Goal: Communication & Community: Answer question/provide support

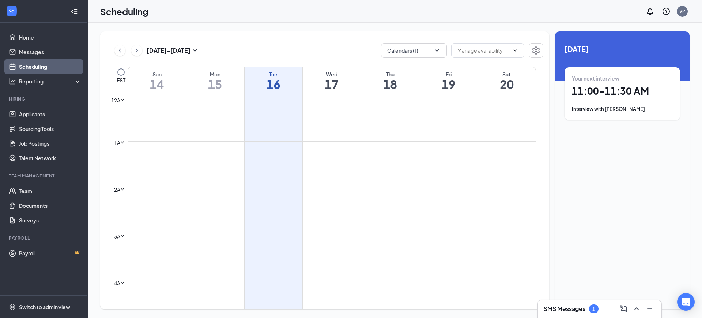
scroll to position [451, 0]
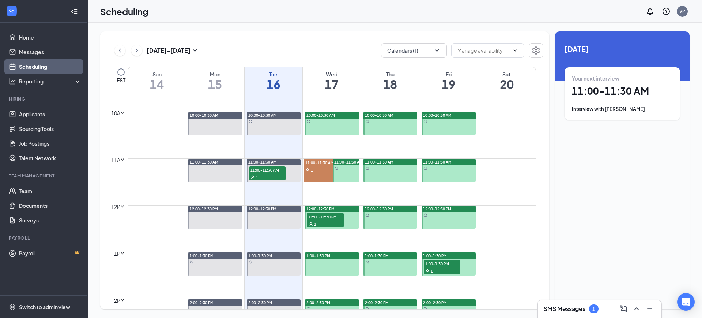
click at [575, 308] on h3 "SMS Messages" at bounding box center [565, 309] width 42 height 8
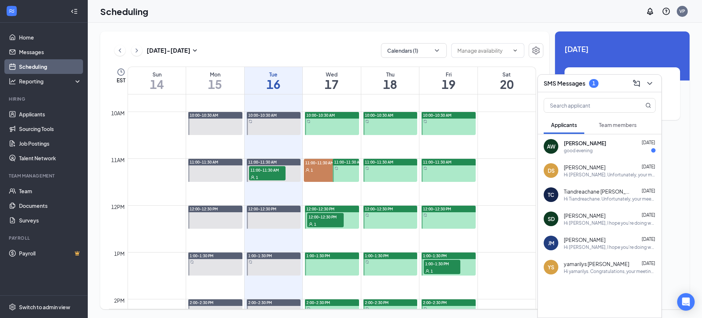
click at [592, 150] on div "good evening" at bounding box center [578, 150] width 29 height 6
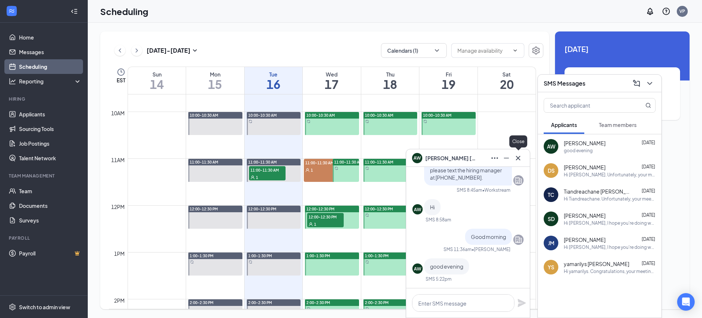
click at [517, 158] on icon "Cross" at bounding box center [518, 158] width 9 height 9
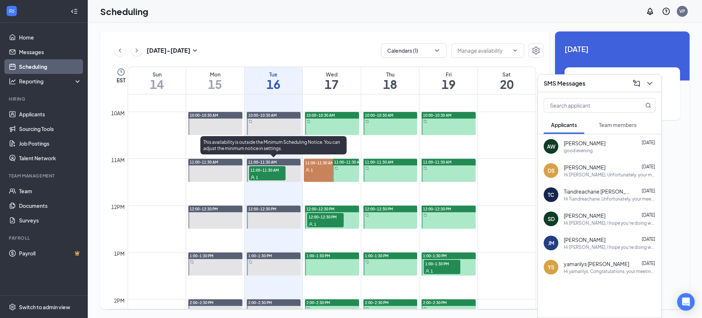
click at [266, 173] on div "1" at bounding box center [267, 176] width 37 height 7
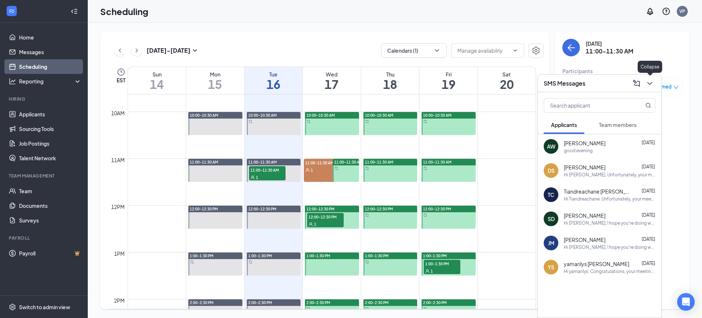
click at [650, 87] on button at bounding box center [650, 84] width 12 height 12
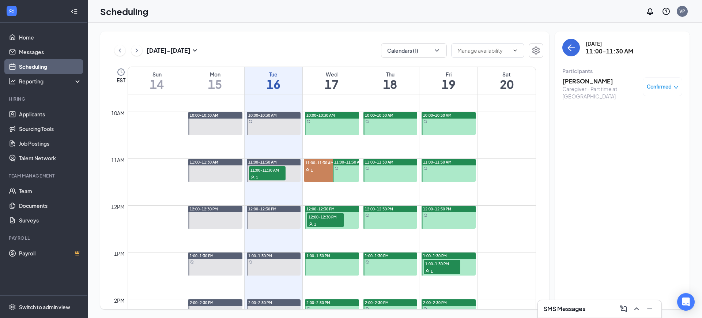
click at [578, 309] on h3 "SMS Messages" at bounding box center [565, 309] width 42 height 8
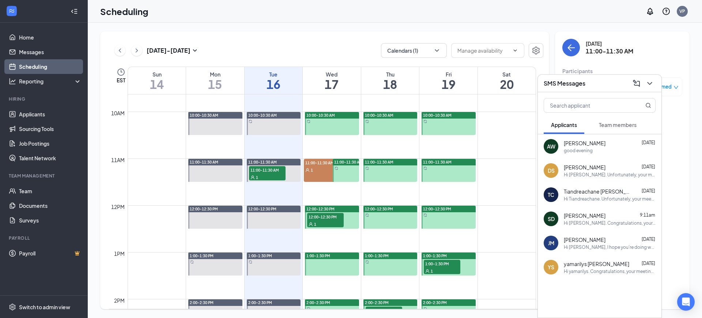
click at [577, 149] on div "good evening" at bounding box center [578, 150] width 29 height 6
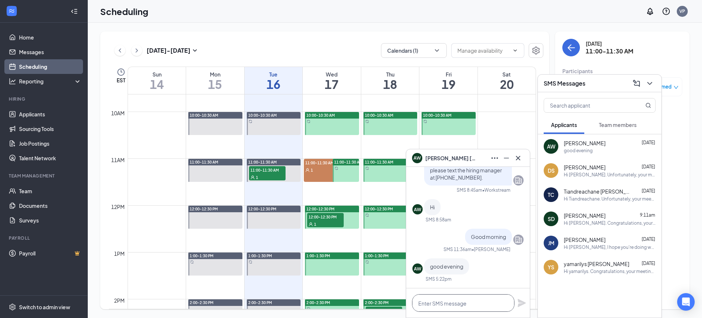
click at [442, 303] on textarea at bounding box center [463, 303] width 102 height 18
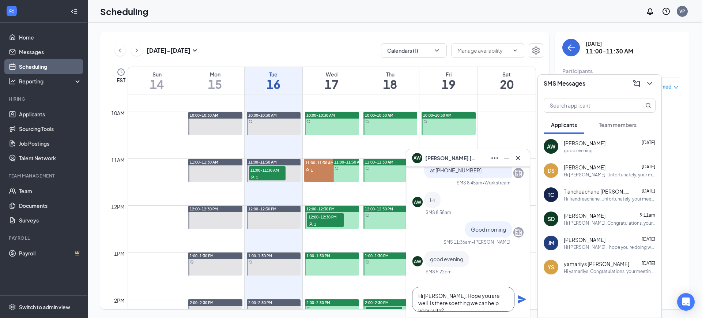
click at [480, 303] on textarea "Hi [PERSON_NAME]. Hope you are well. Is there soething we can help yoou with?" at bounding box center [463, 299] width 102 height 25
click at [425, 303] on textarea "Hi [PERSON_NAME]. Hope you are well. Is there soething we can help you with?" at bounding box center [463, 299] width 102 height 25
paste textarea ", I hope you're doing well. Please let us know if there's anything we can assis…"
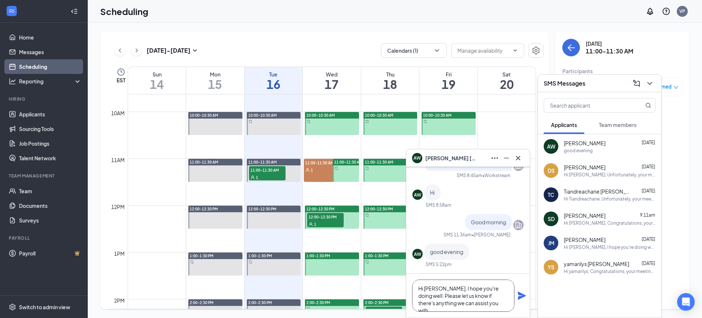
type textarea "Hi [PERSON_NAME], I hope you're doing well. Please let us know if there's anyth…"
click at [520, 297] on icon "Plane" at bounding box center [522, 296] width 8 height 8
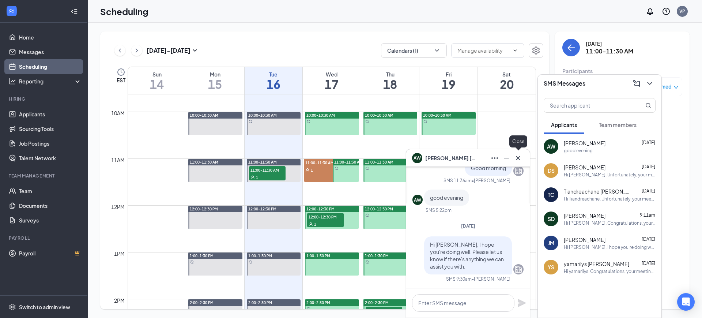
scroll to position [0, 0]
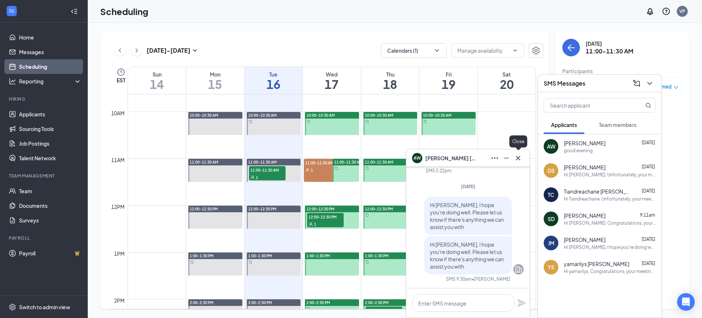
click at [518, 157] on icon "Cross" at bounding box center [518, 157] width 4 height 4
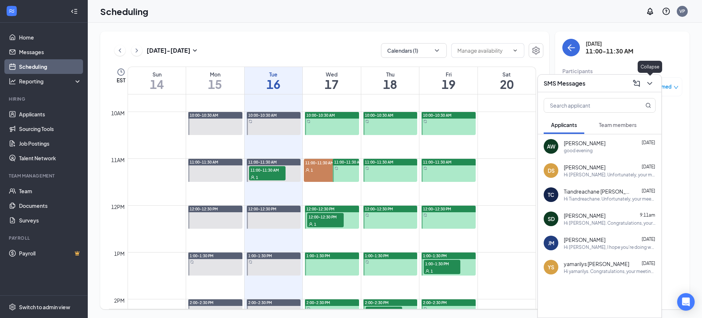
click at [650, 82] on icon "ChevronDown" at bounding box center [650, 83] width 9 height 9
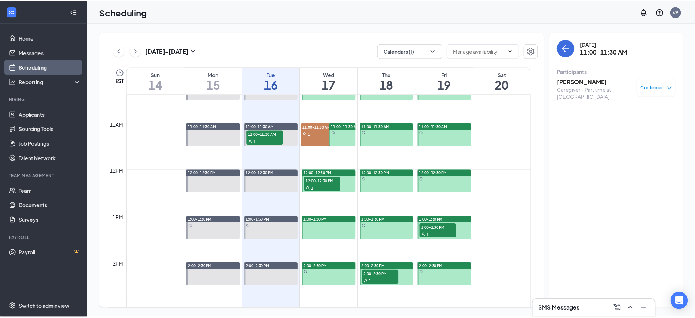
scroll to position [543, 0]
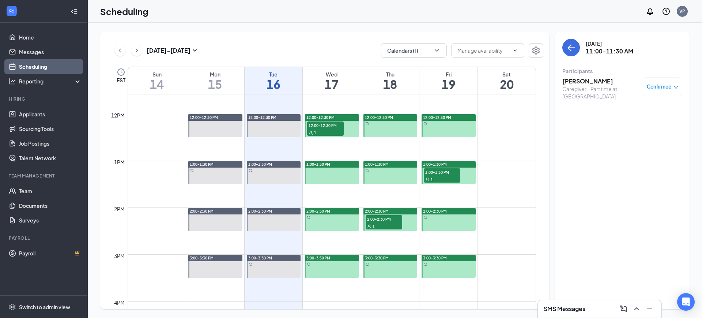
click at [383, 217] on span "2:00-2:30 PM" at bounding box center [384, 218] width 37 height 7
click at [437, 176] on div "1" at bounding box center [442, 179] width 37 height 7
click at [42, 115] on link "Applicants" at bounding box center [50, 114] width 63 height 15
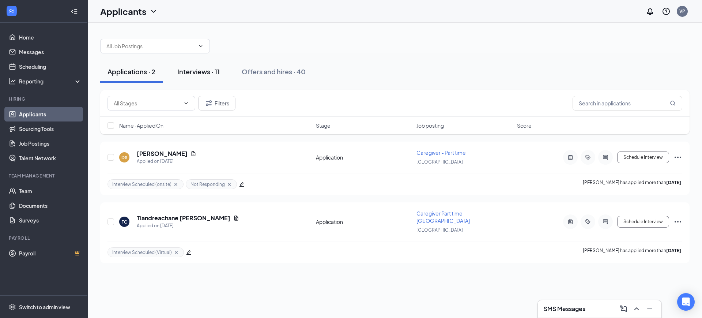
click at [188, 74] on div "Interviews · 11" at bounding box center [198, 71] width 42 height 9
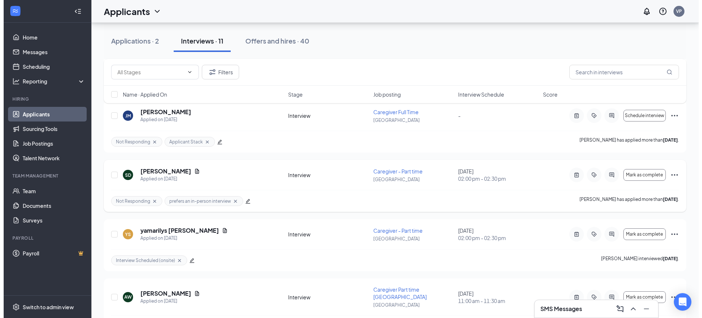
scroll to position [366, 0]
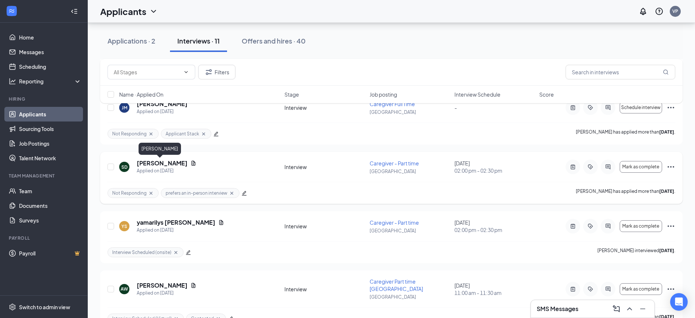
click at [151, 166] on h5 "[PERSON_NAME]" at bounding box center [162, 163] width 51 height 8
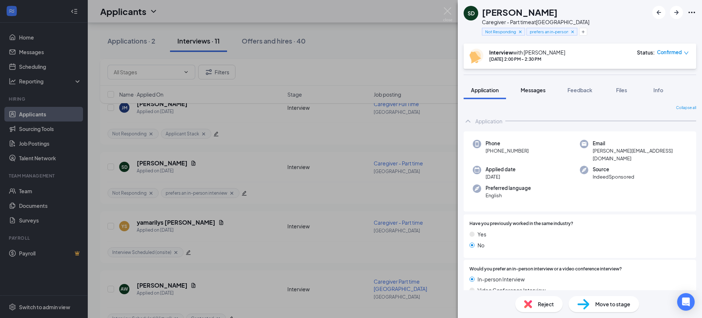
click at [529, 88] on span "Messages" at bounding box center [533, 90] width 25 height 7
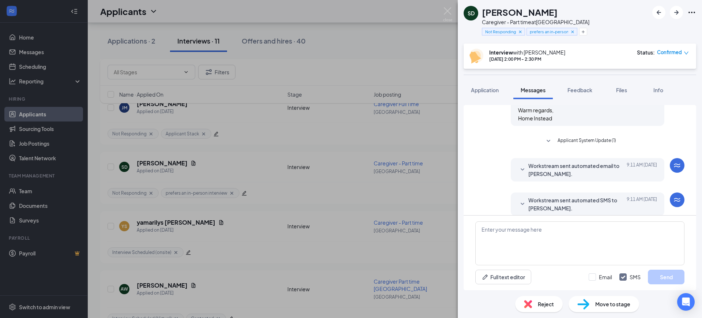
scroll to position [672, 0]
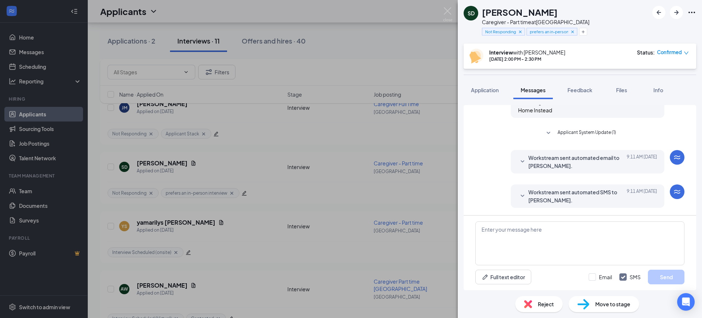
click at [550, 167] on span "Workstream sent automated email to [PERSON_NAME]." at bounding box center [577, 162] width 96 height 16
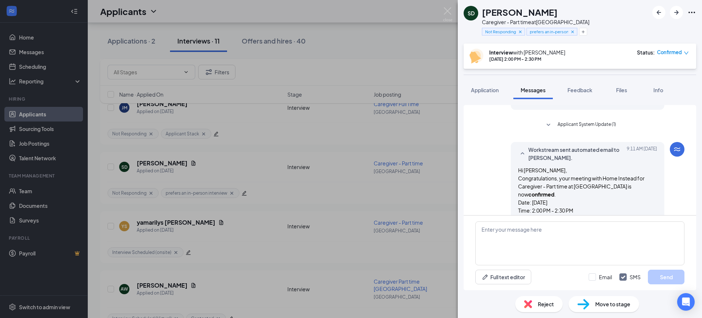
click at [578, 130] on span "Applicant System Update (1)" at bounding box center [587, 125] width 59 height 9
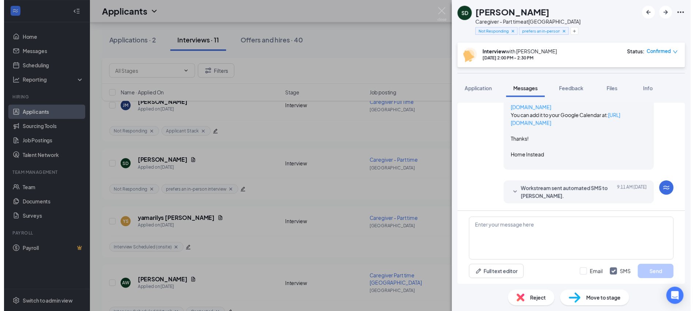
scroll to position [928, 0]
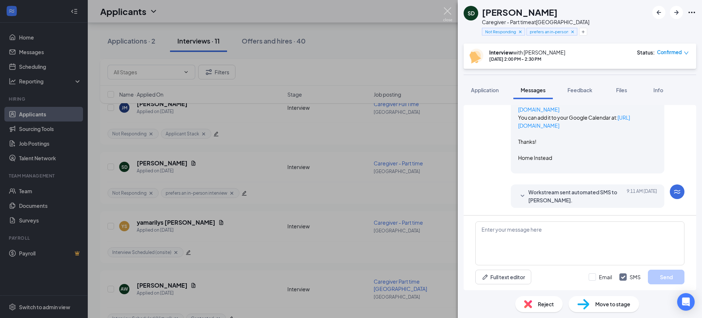
click at [448, 11] on img at bounding box center [447, 14] width 9 height 14
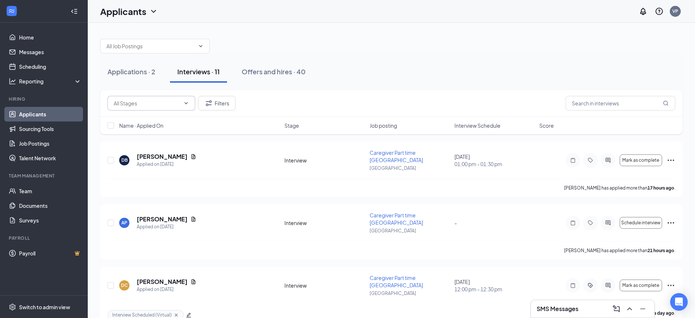
drag, startPoint x: 128, startPoint y: 67, endPoint x: 191, endPoint y: 101, distance: 71.2
click at [128, 67] on div "Applications · 2" at bounding box center [132, 71] width 48 height 9
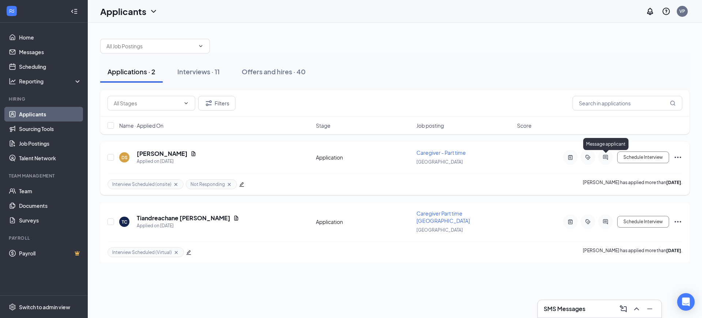
click at [609, 157] on icon "ActiveChat" at bounding box center [605, 157] width 9 height 6
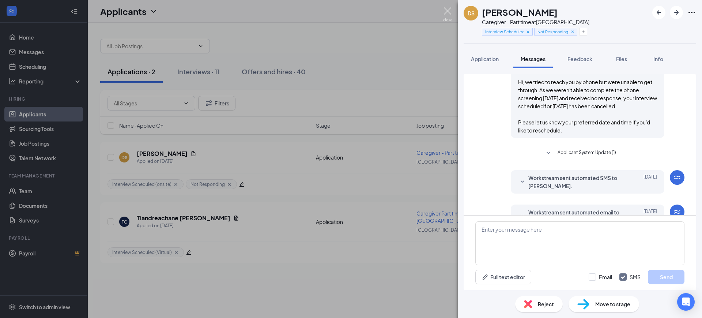
scroll to position [292, 0]
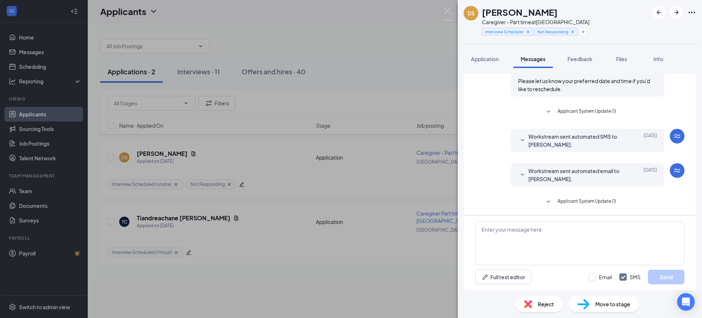
click at [599, 142] on span "Workstream sent automated SMS to [PERSON_NAME]." at bounding box center [577, 140] width 96 height 16
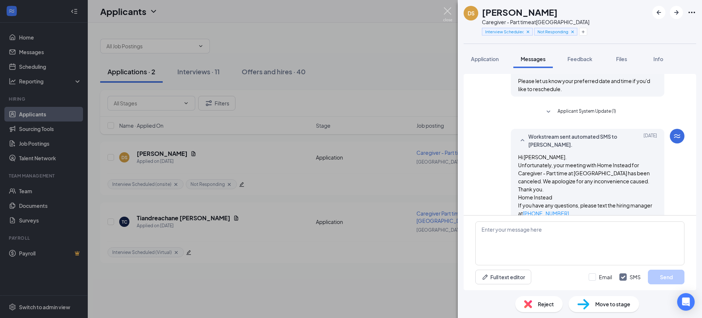
click at [450, 10] on img at bounding box center [447, 14] width 9 height 14
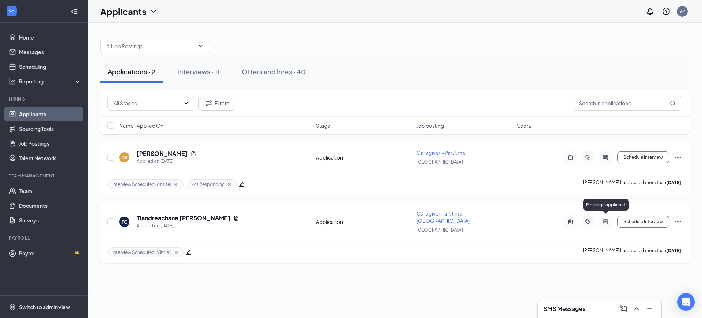
click at [604, 219] on icon "ActiveChat" at bounding box center [605, 222] width 9 height 6
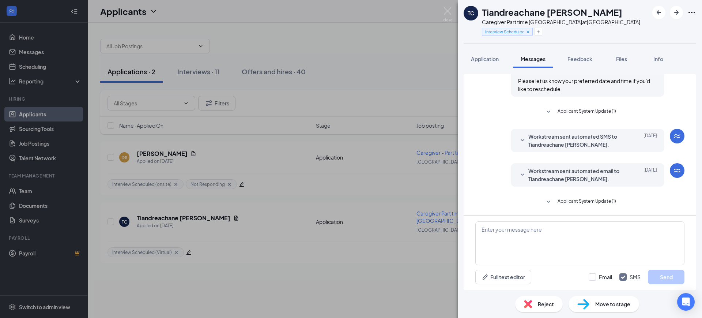
scroll to position [361, 0]
drag, startPoint x: 403, startPoint y: 56, endPoint x: 505, endPoint y: 7, distance: 113.7
click at [403, 56] on div "TC Tiandreachane [PERSON_NAME] Caregiver Part time DeSoto County at [GEOGRAPHIC…" at bounding box center [351, 159] width 702 height 318
